Goal: Communication & Community: Answer question/provide support

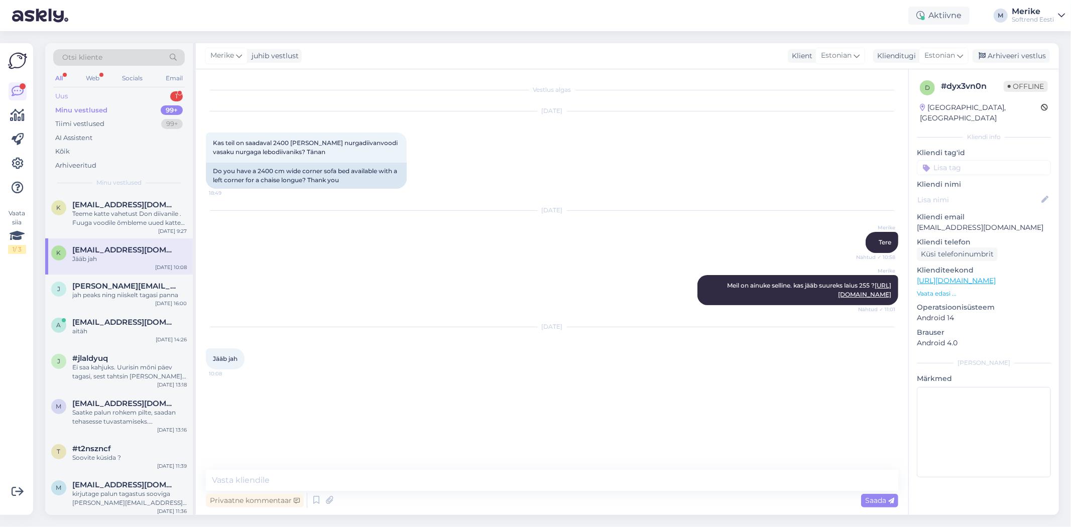
click at [62, 93] on div "Uus" at bounding box center [61, 96] width 13 height 10
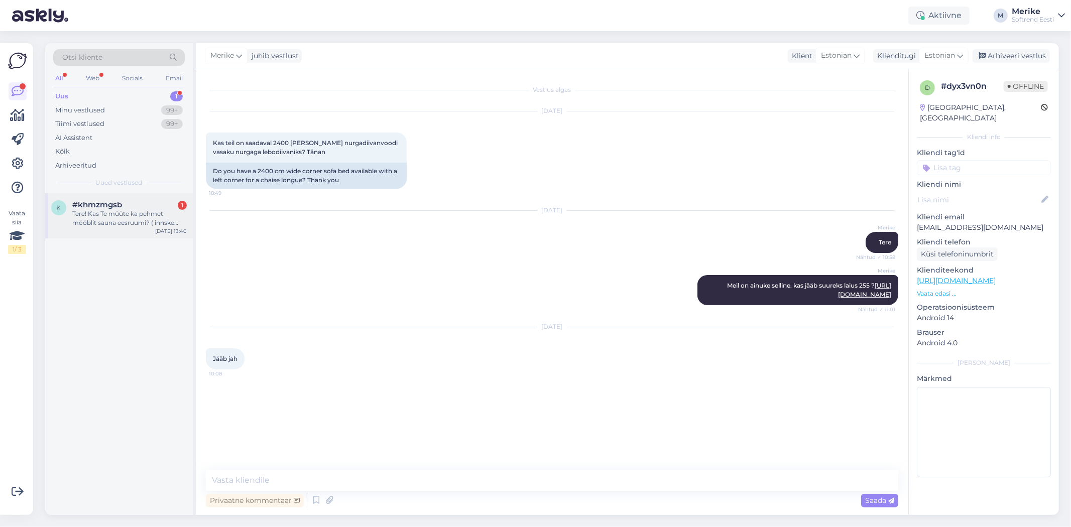
click at [102, 198] on div "k #khmzmgsb 1 Tere! Kas Te müüte ka pehmet mööblit sauna eesruumi? ( innske kes…" at bounding box center [119, 215] width 148 height 45
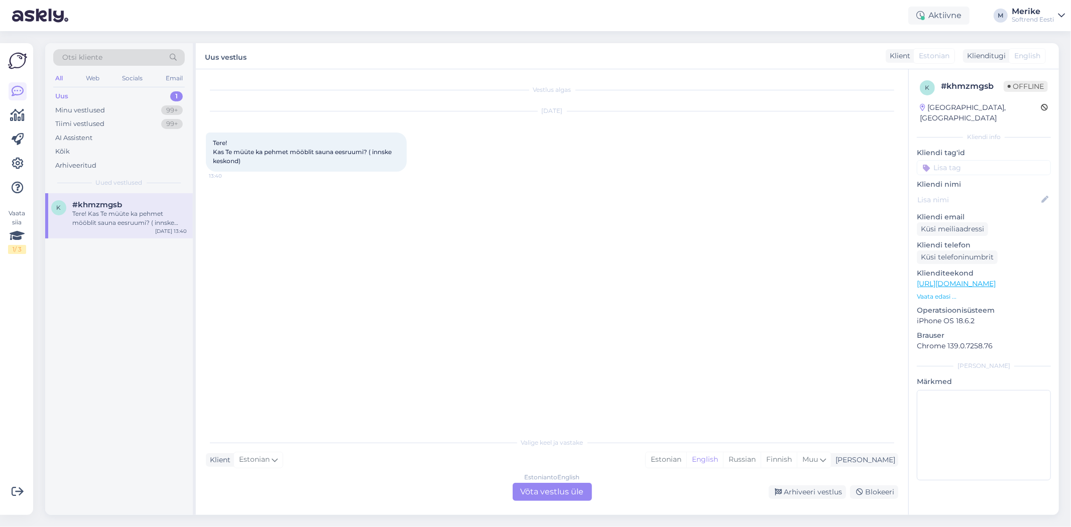
click at [565, 490] on div "Estonian to English Võta vestlus üle" at bounding box center [551, 492] width 79 height 18
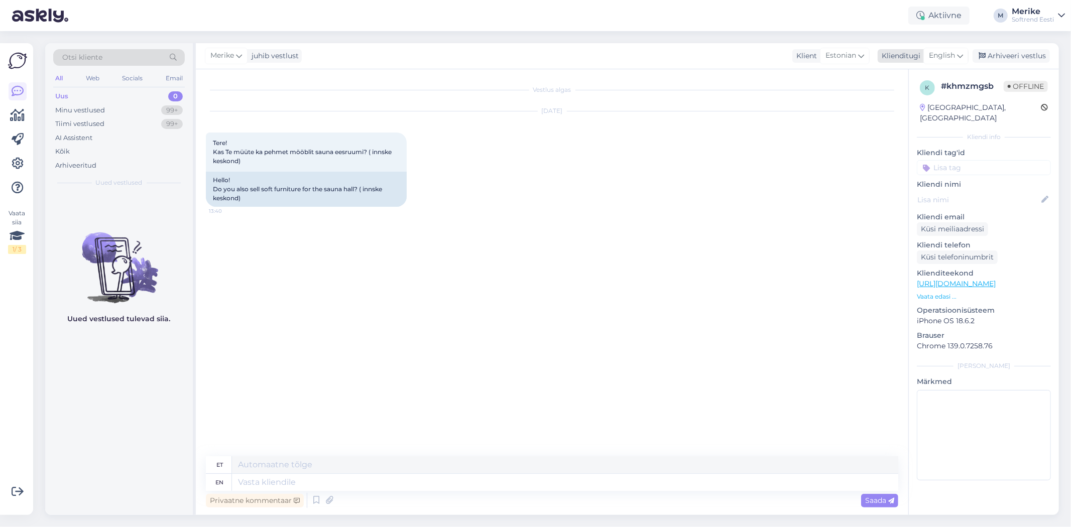
click at [962, 54] on div "English" at bounding box center [945, 56] width 45 height 16
click at [896, 221] on link "Estonian" at bounding box center [923, 229] width 110 height 16
click at [237, 478] on textarea at bounding box center [552, 480] width 692 height 21
type textarea "Tere,"
click at [373, 478] on textarea "Midagi ikka müüme. Soovite väokest diivanit ?" at bounding box center [552, 480] width 692 height 21
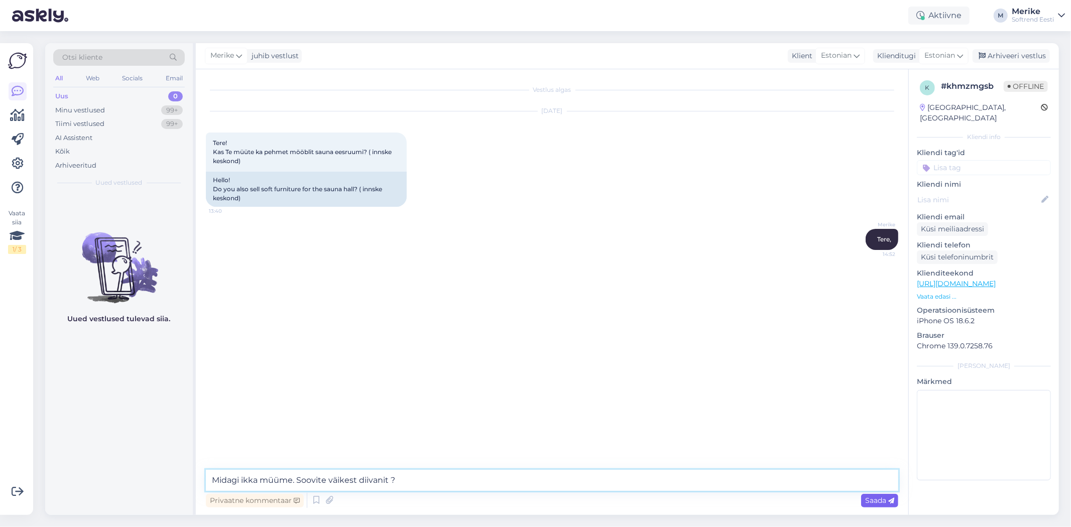
type textarea "Midagi ikka müüme. Soovite väikest diivanit ?"
click at [884, 497] on span "Saada" at bounding box center [879, 500] width 29 height 9
